Goal: Navigation & Orientation: Find specific page/section

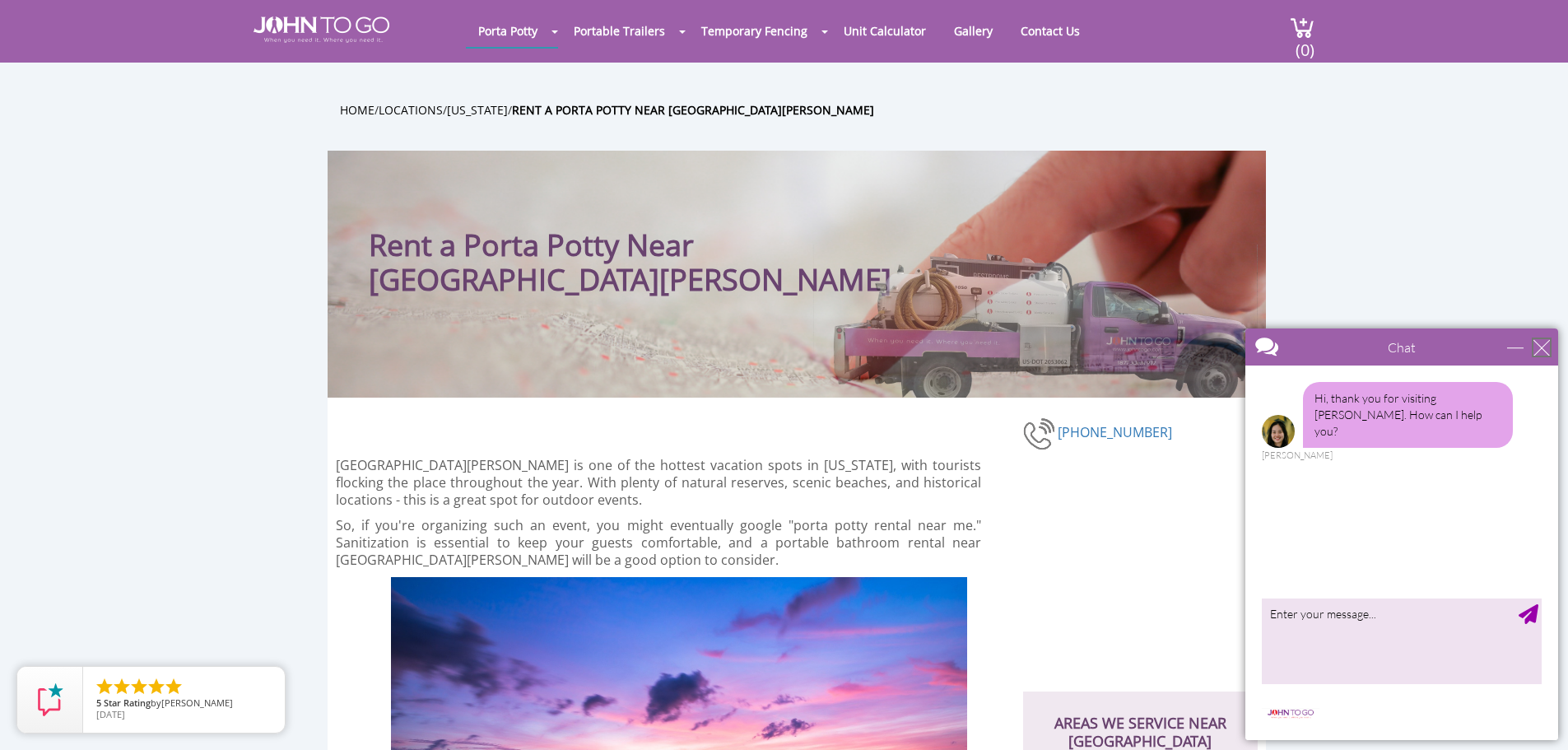
click at [1541, 351] on div "close" at bounding box center [1541, 348] width 16 height 16
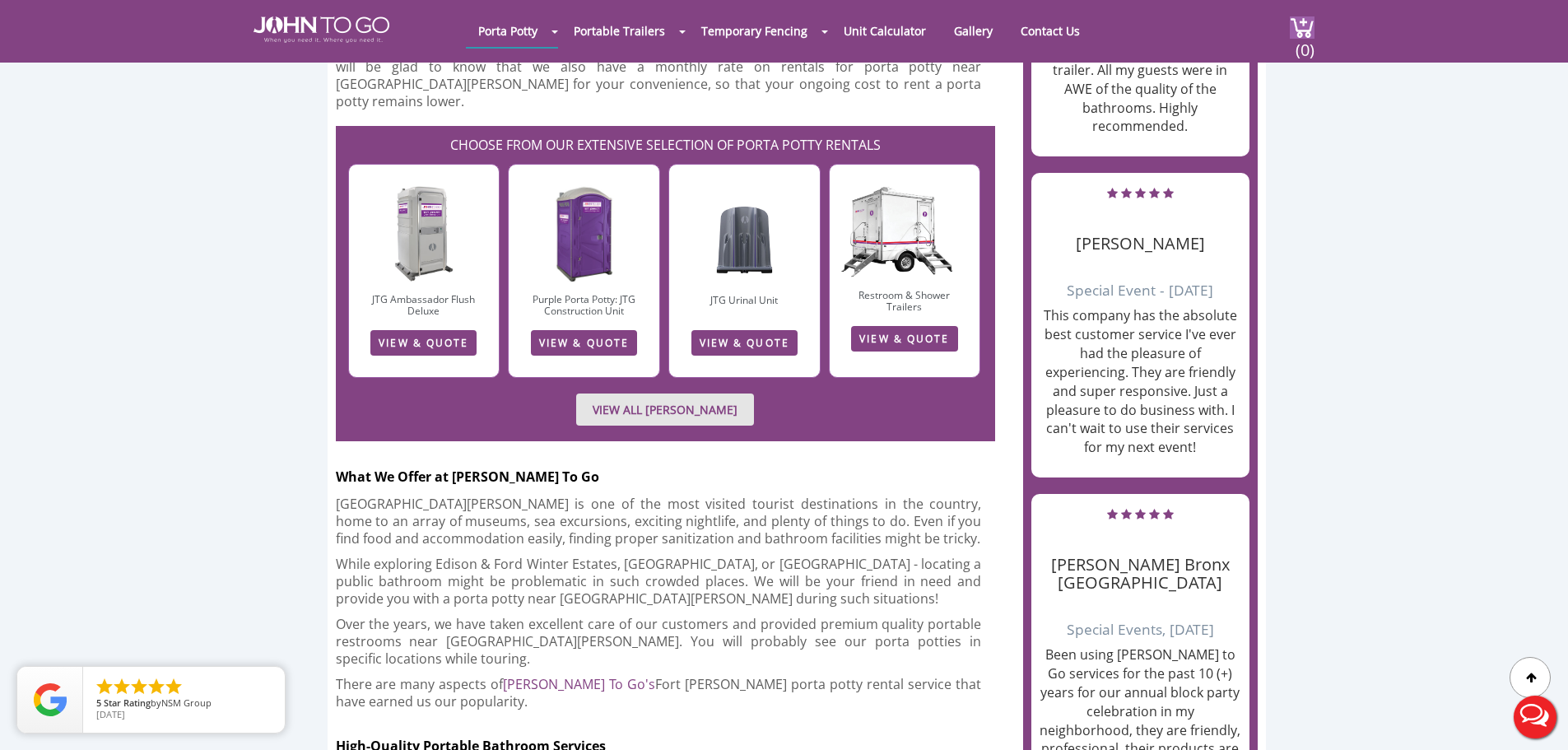
scroll to position [2058, 0]
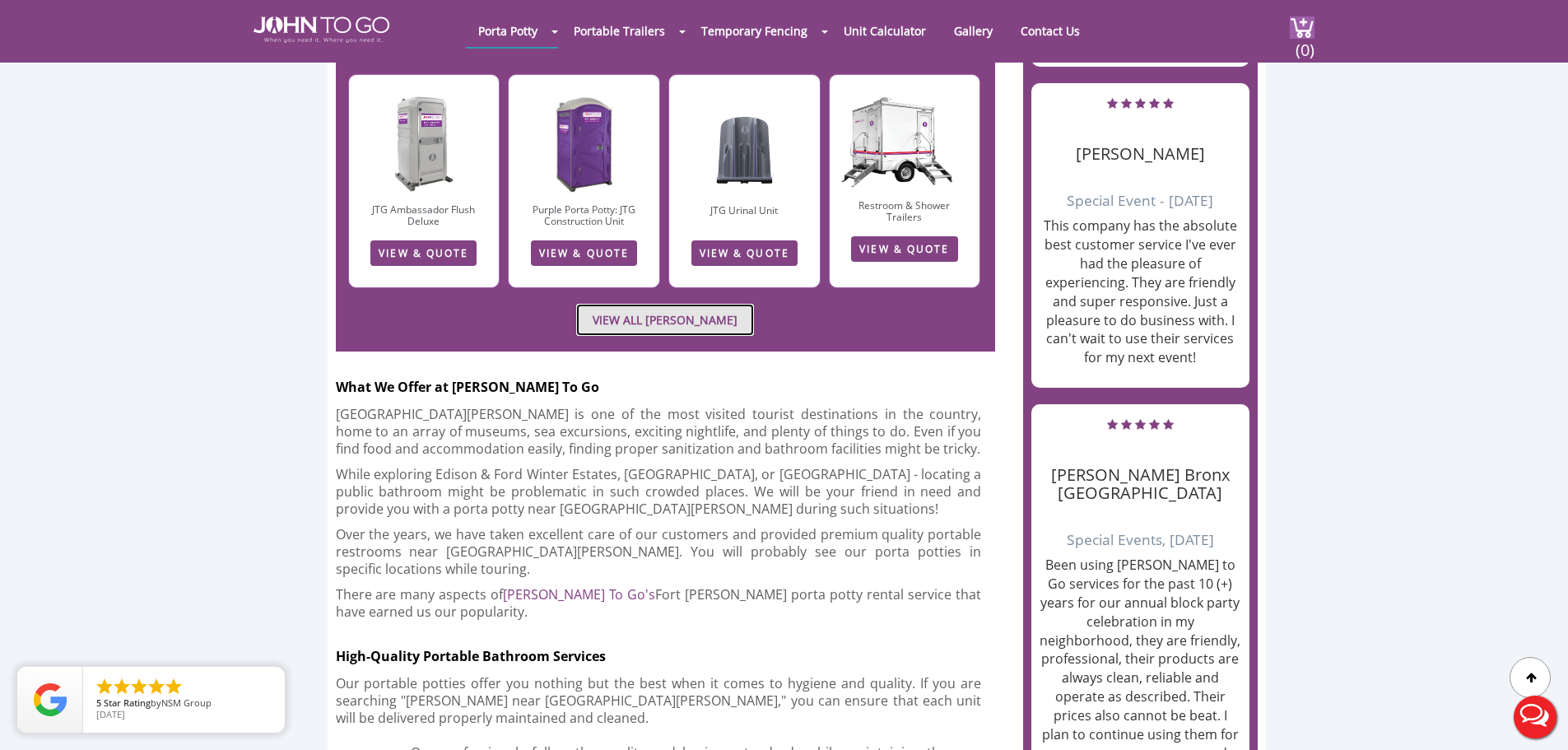
click at [713, 304] on link "VIEW ALL [PERSON_NAME]" at bounding box center [665, 319] width 177 height 32
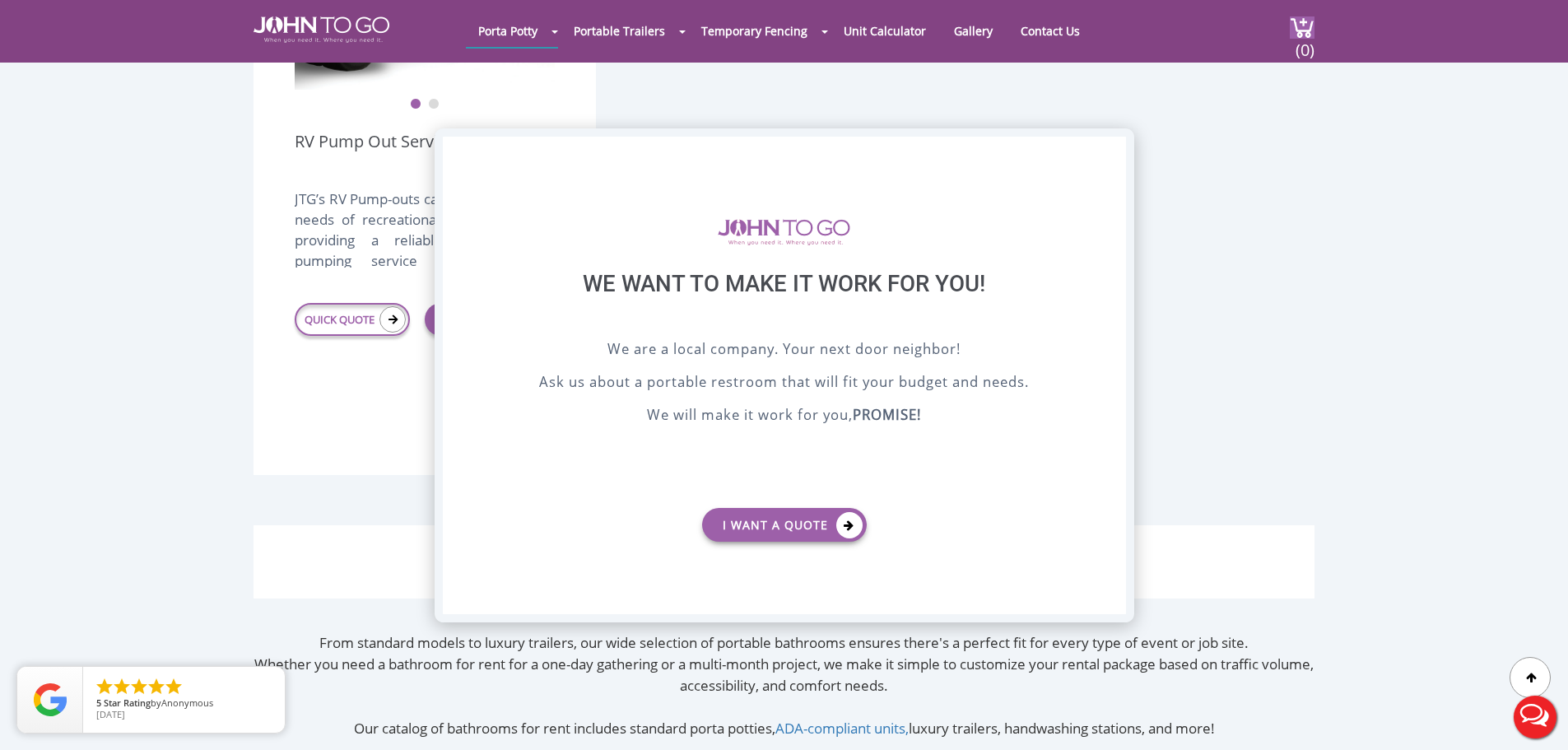
click at [1112, 151] on div "X" at bounding box center [1112, 150] width 26 height 28
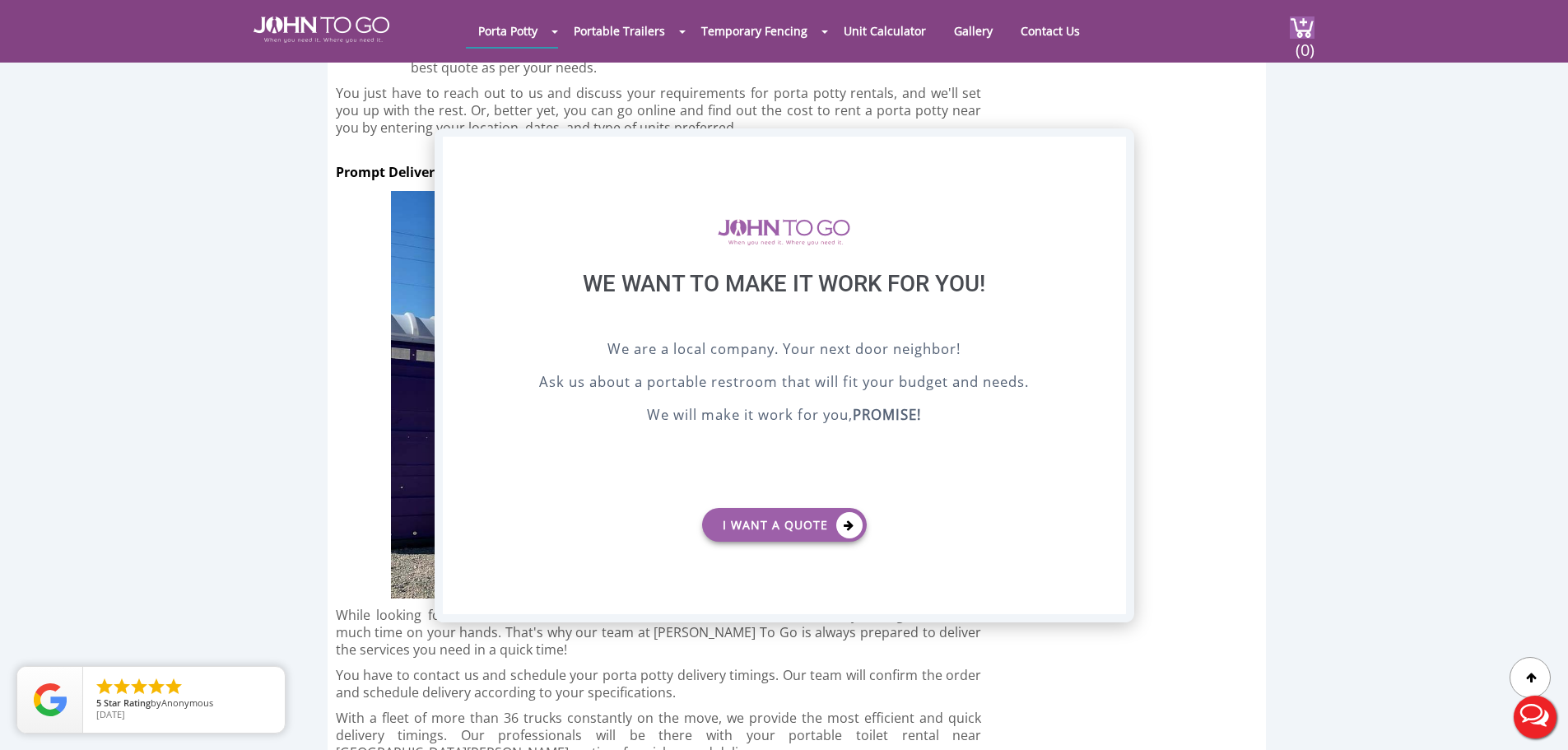
click at [1114, 157] on div "X" at bounding box center [1112, 150] width 26 height 28
